Goal: Task Accomplishment & Management: Use online tool/utility

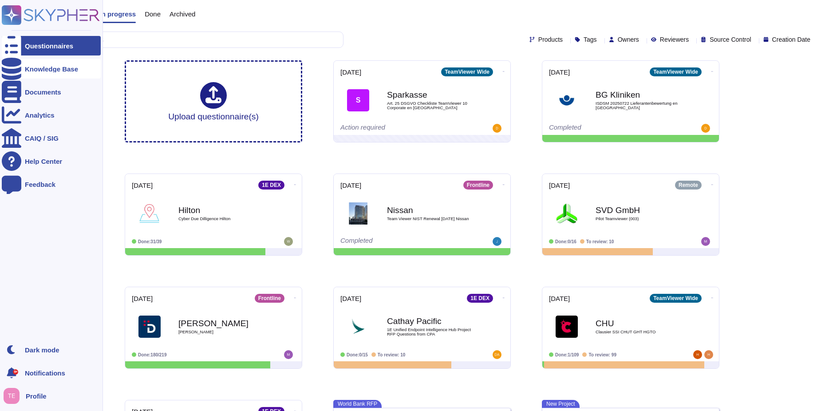
click at [16, 68] on icon at bounding box center [12, 69] width 20 height 22
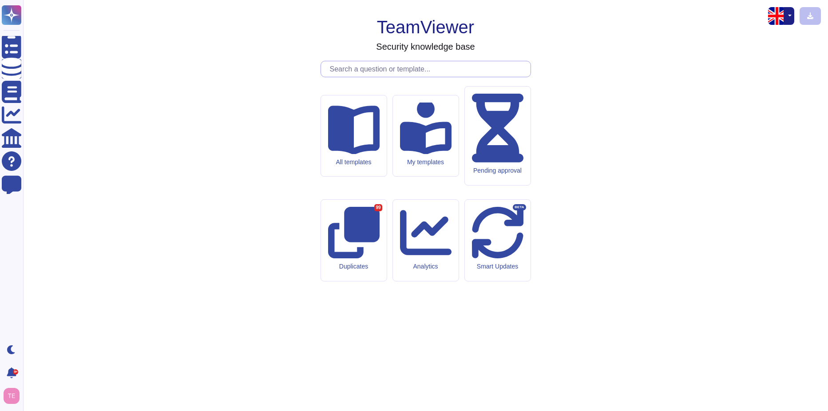
click at [368, 77] on input "text" at bounding box center [427, 69] width 205 height 16
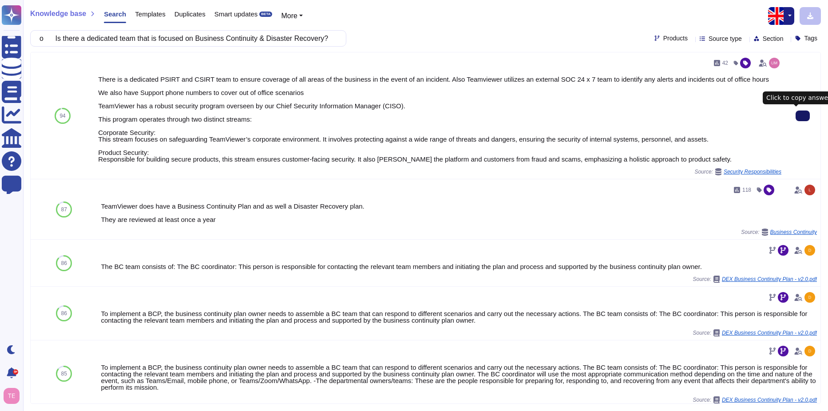
click at [801, 112] on button at bounding box center [802, 116] width 14 height 11
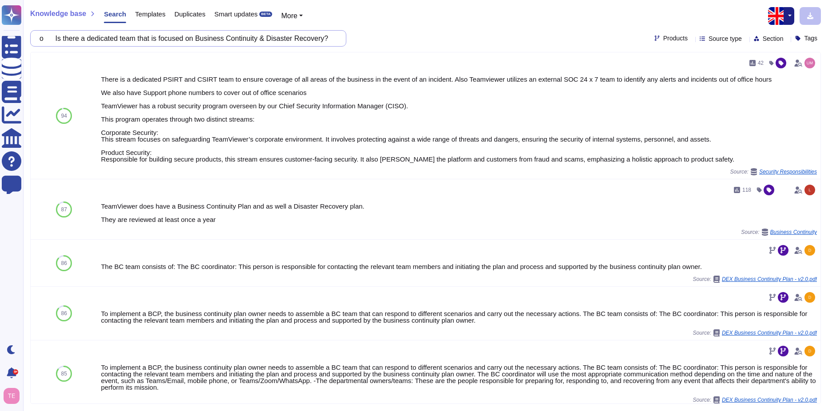
click at [268, 35] on input "o Is there a dedicated team that is focused on Business Continuity & Disaster R…" at bounding box center [186, 39] width 302 height 16
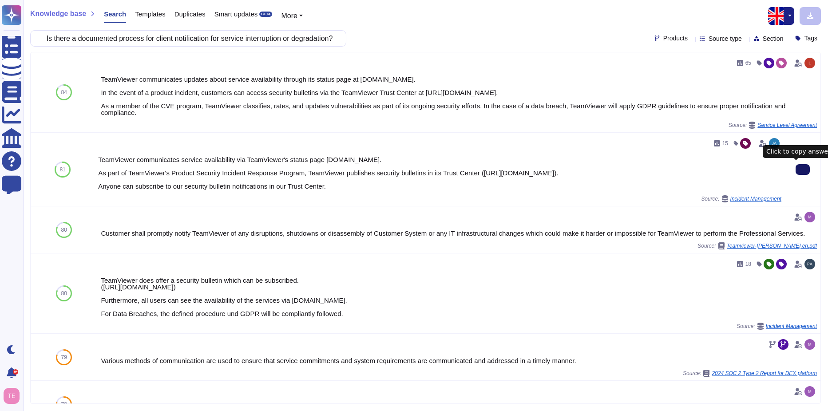
click at [454, 22] on div "Knowledge base Search Templates Duplicates Smart updates BETA More" at bounding box center [422, 16] width 784 height 18
click at [271, 38] on input "o Is there a documented process for client notification for service interruptio…" at bounding box center [186, 39] width 302 height 16
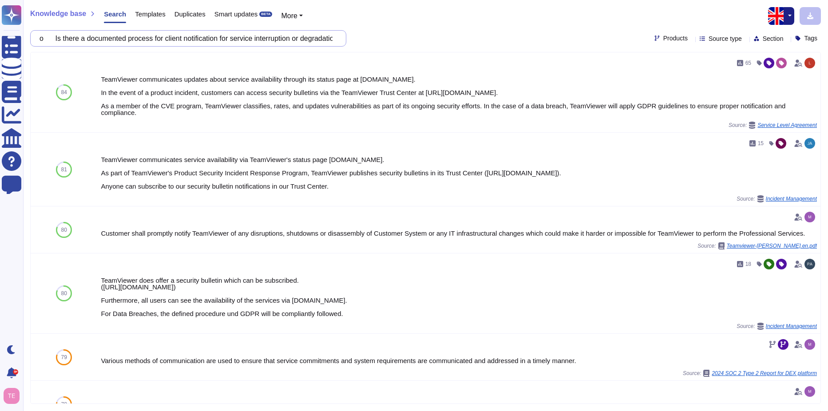
click at [271, 38] on input "o Is there a documented process for client notification for service interruptio…" at bounding box center [186, 39] width 302 height 16
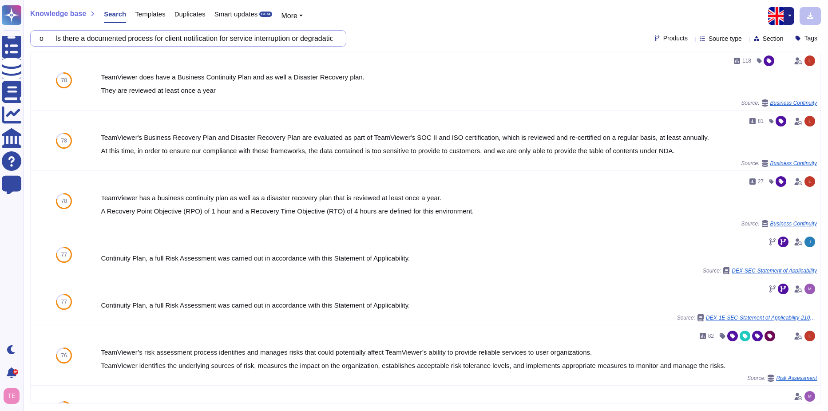
scroll to position [222, 0]
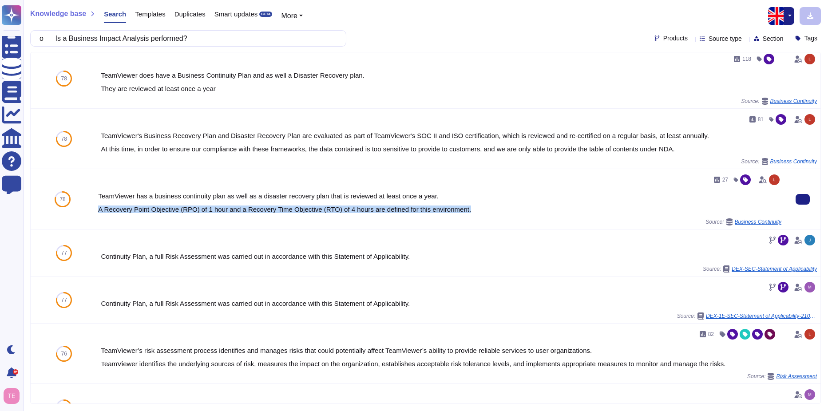
drag, startPoint x: 471, startPoint y: 210, endPoint x: 99, endPoint y: 209, distance: 372.9
click at [99, 209] on div "TeamViewer has a business continuity plan as well as a disaster recovery plan t…" at bounding box center [439, 203] width 683 height 20
copy div "A Recovery Point Objective (RPO) of 1 hour and a Recovery Time Objective (RTO) …"
click at [211, 40] on input "o Is a Business Impact Analysis performed?" at bounding box center [186, 39] width 302 height 16
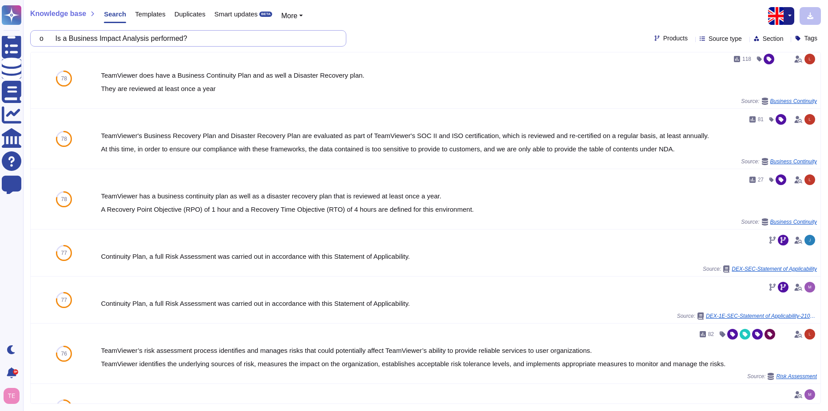
click at [211, 40] on input "o Is a Business Impact Analysis performed?" at bounding box center [186, 39] width 302 height 16
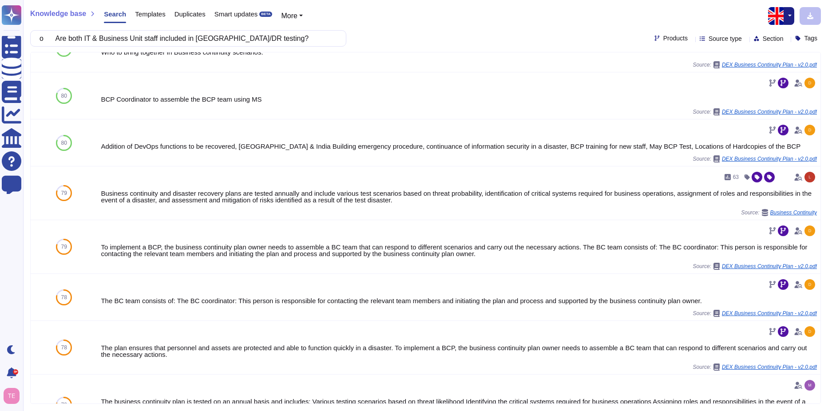
click at [539, 18] on div "Knowledge base Search Templates Duplicates Smart updates BETA More" at bounding box center [422, 16] width 784 height 18
click at [287, 36] on input "o Are both IT & Business Unit staff included in [GEOGRAPHIC_DATA]/DR testing?" at bounding box center [186, 39] width 302 height 16
paste input "Is a Business Impact Analysis performed"
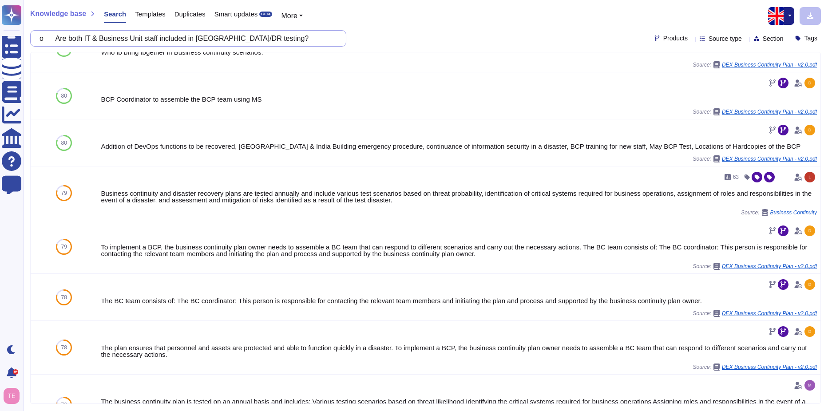
scroll to position [0, 0]
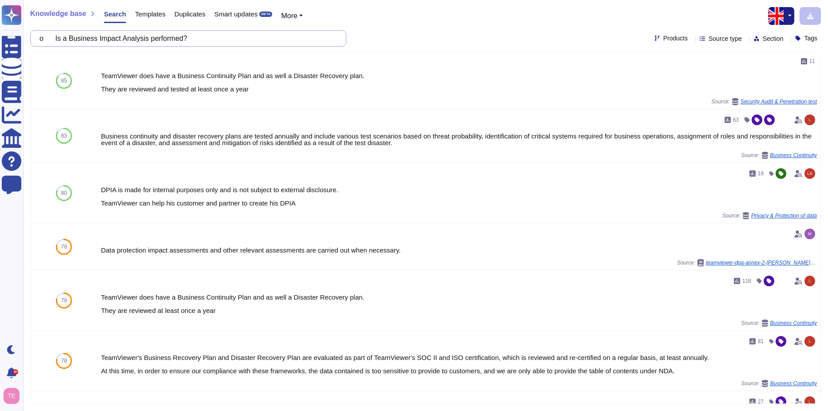
click at [232, 39] on input "o Is a Business Impact Analysis performed?" at bounding box center [186, 39] width 302 height 16
click at [223, 40] on input "o Is a Business Impact Analysis performed?" at bounding box center [186, 39] width 302 height 16
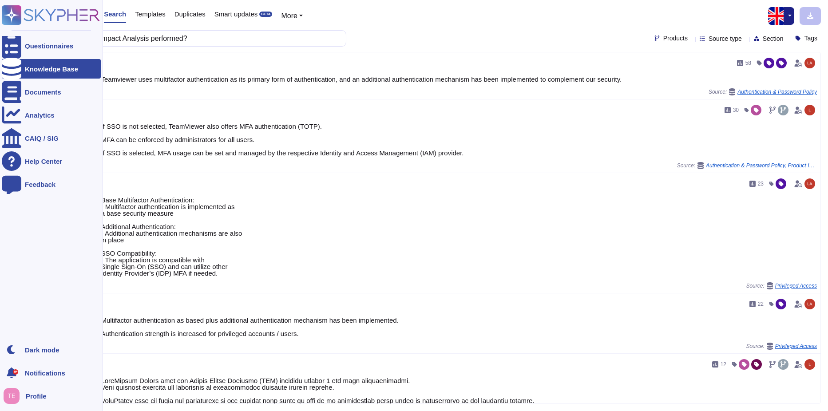
type input "o Is there multifactor authentication for physical access?"
